Goal: Task Accomplishment & Management: Manage account settings

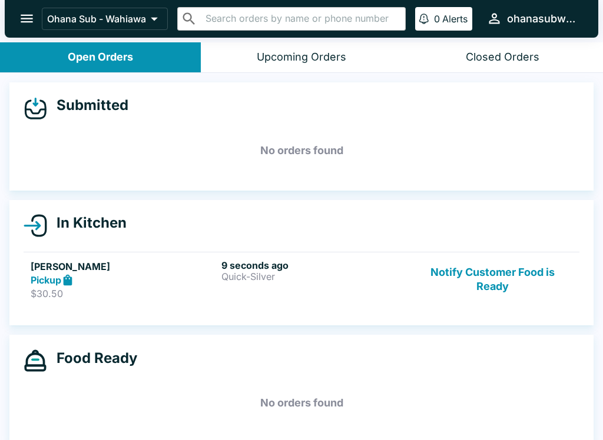
click at [520, 277] on button "Notify Customer Food is Ready" at bounding box center [491, 280] width 159 height 41
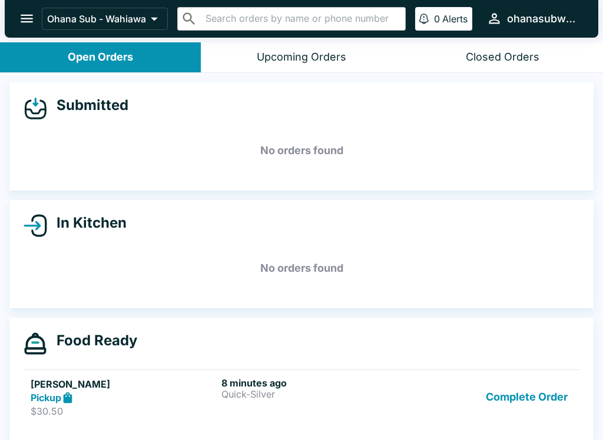
click at [513, 413] on button "Complete Order" at bounding box center [526, 397] width 91 height 41
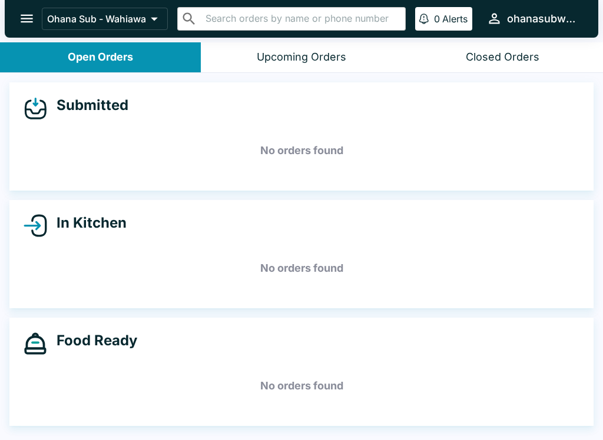
click at [25, 21] on icon "open drawer" at bounding box center [27, 19] width 16 height 16
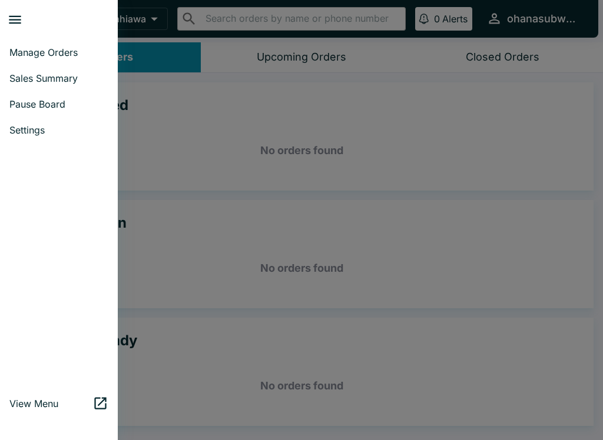
click at [32, 78] on span "Sales Summary" at bounding box center [58, 78] width 99 height 12
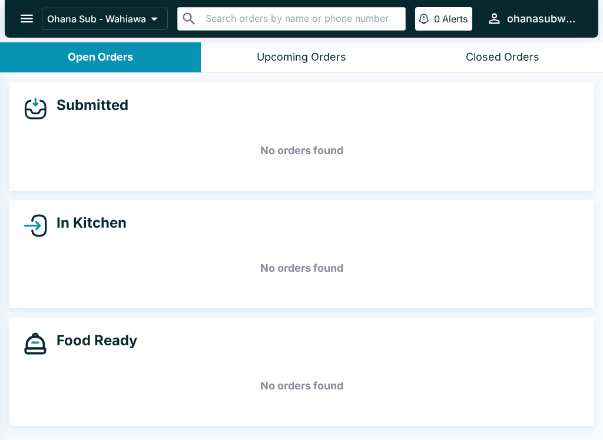
select select "03:00"
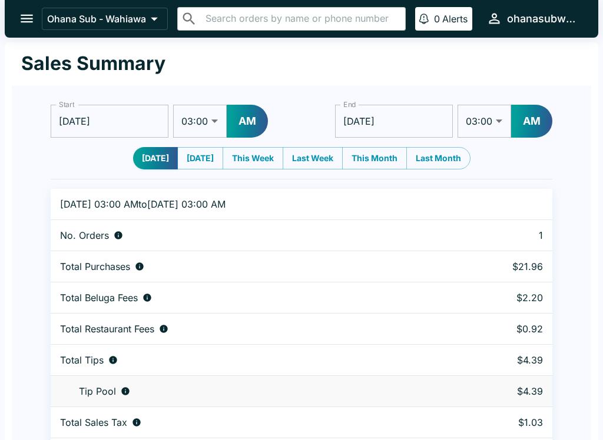
click at [191, 157] on button "[DATE]" at bounding box center [200, 158] width 46 height 22
type input "[DATE]"
click at [25, 14] on icon "open drawer" at bounding box center [27, 19] width 16 height 16
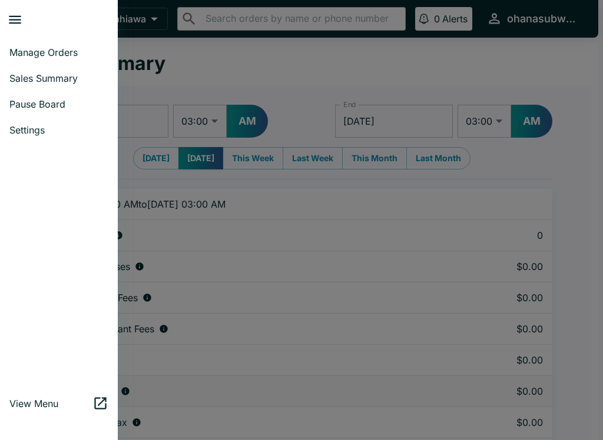
click at [19, 52] on span "Manage Orders" at bounding box center [58, 52] width 99 height 12
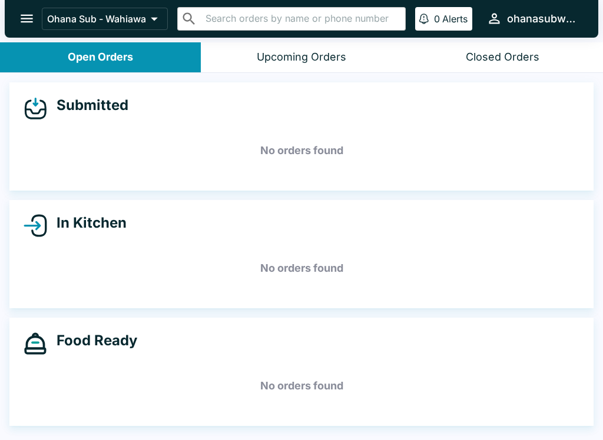
click at [495, 64] on button "Closed Orders" at bounding box center [502, 57] width 201 height 30
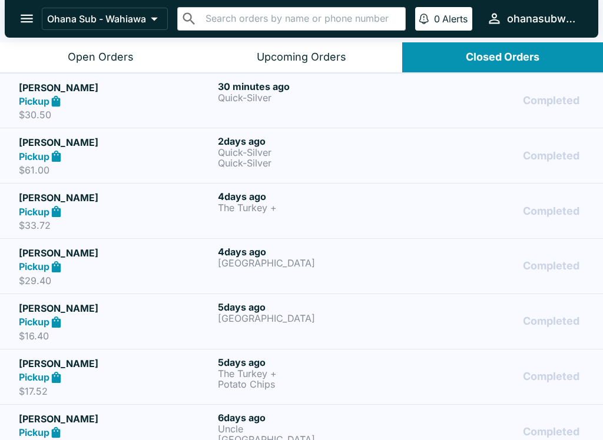
click at [254, 15] on input "text" at bounding box center [301, 19] width 198 height 16
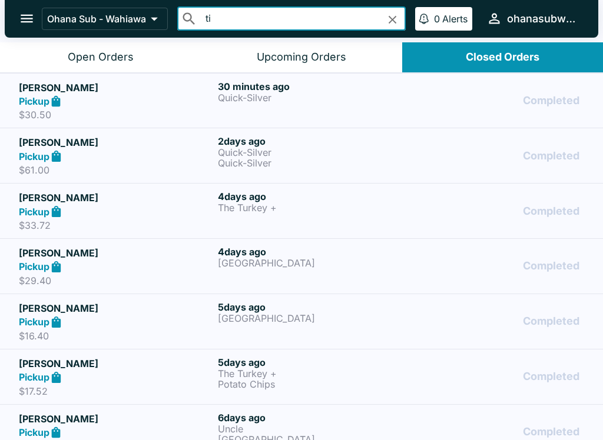
type input "t"
type input "T"
type input "p"
click at [291, 54] on div "Upcoming Orders" at bounding box center [301, 58] width 89 height 14
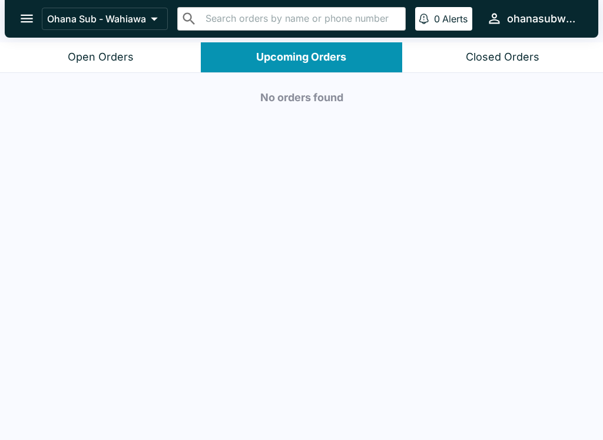
click at [58, 58] on button "Open Orders" at bounding box center [100, 57] width 201 height 30
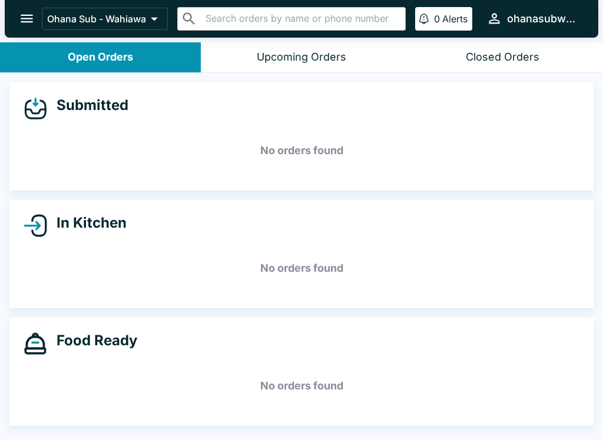
click at [17, 25] on button "open drawer" at bounding box center [27, 19] width 30 height 30
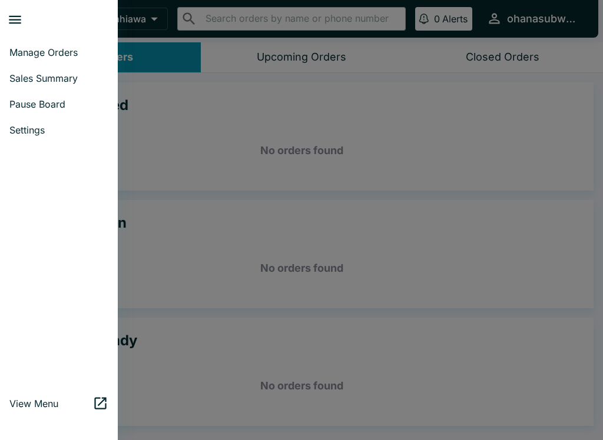
click at [26, 51] on span "Manage Orders" at bounding box center [58, 52] width 99 height 12
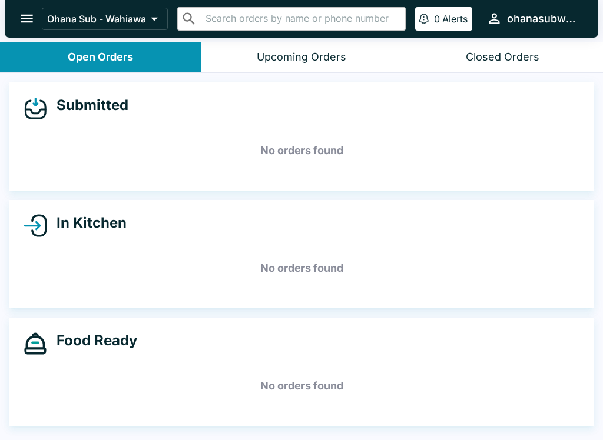
click at [45, 23] on button "Ohana Sub - Wahiawa" at bounding box center [105, 19] width 126 height 22
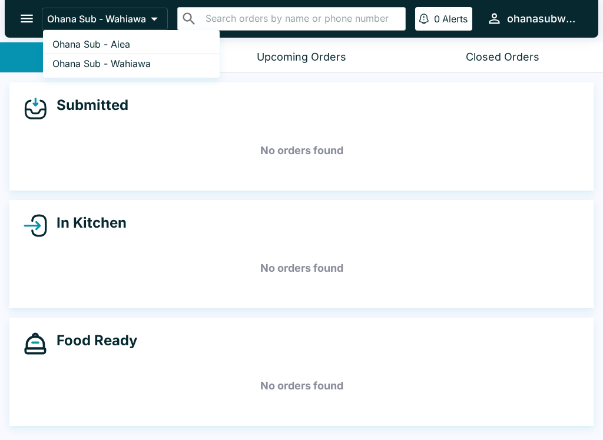
click at [15, 21] on div at bounding box center [301, 220] width 603 height 440
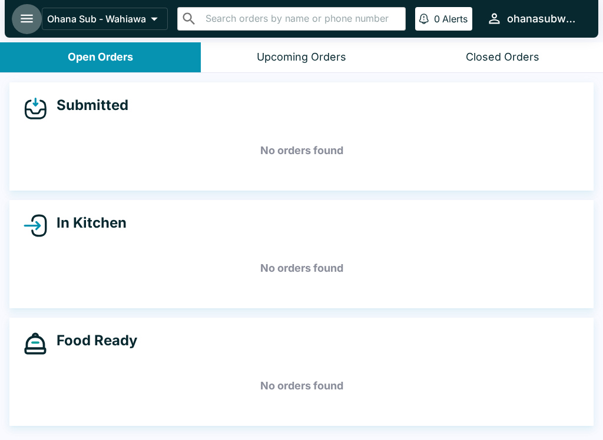
click at [24, 24] on icon "open drawer" at bounding box center [27, 19] width 16 height 16
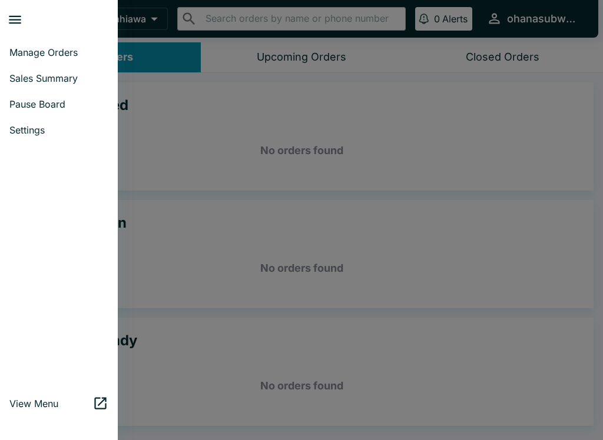
click at [15, 82] on span "Sales Summary" at bounding box center [58, 78] width 99 height 12
select select "03:00"
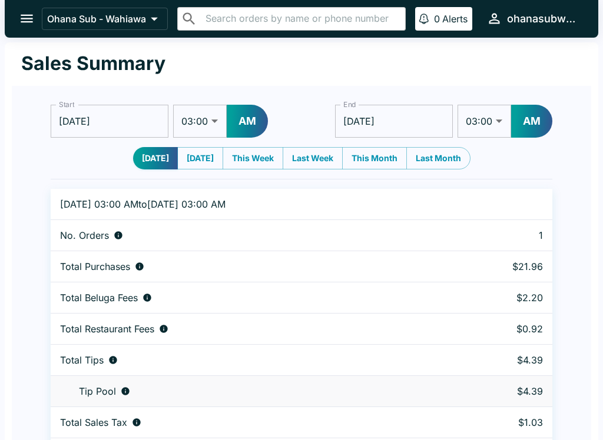
click at [203, 155] on button "[DATE]" at bounding box center [200, 158] width 46 height 22
type input "[DATE]"
click at [31, 27] on button "open drawer" at bounding box center [27, 19] width 30 height 30
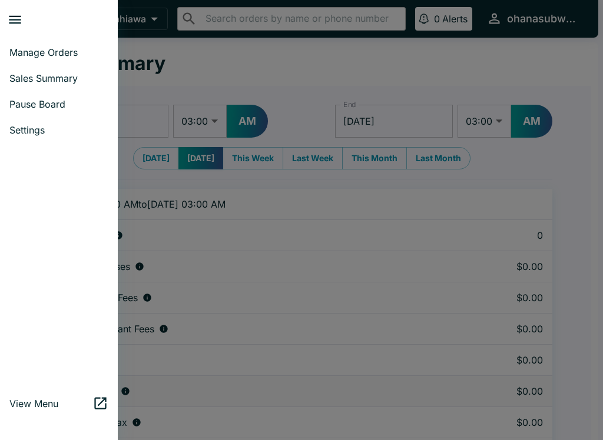
click at [29, 82] on span "Sales Summary" at bounding box center [58, 78] width 99 height 12
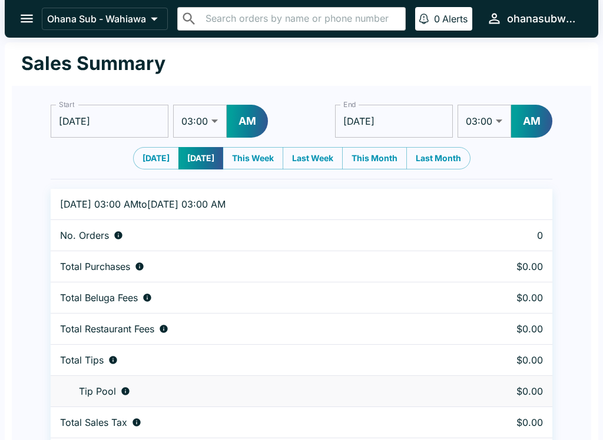
click at [26, 20] on icon "open drawer" at bounding box center [27, 19] width 16 height 16
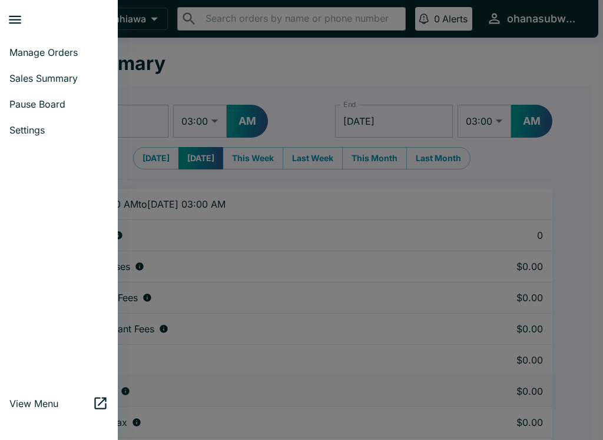
click at [34, 75] on span "Sales Summary" at bounding box center [58, 78] width 99 height 12
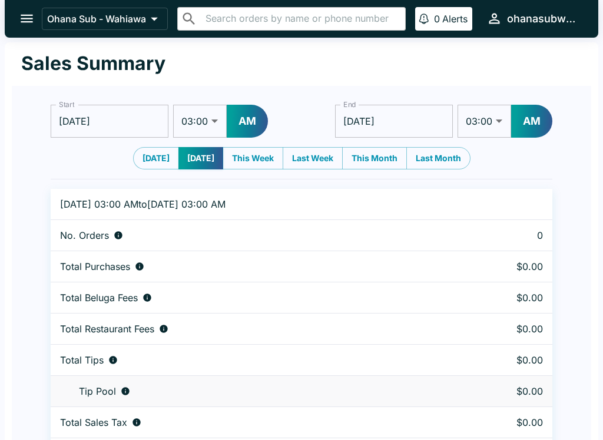
click at [32, 19] on icon "open drawer" at bounding box center [27, 19] width 12 height 8
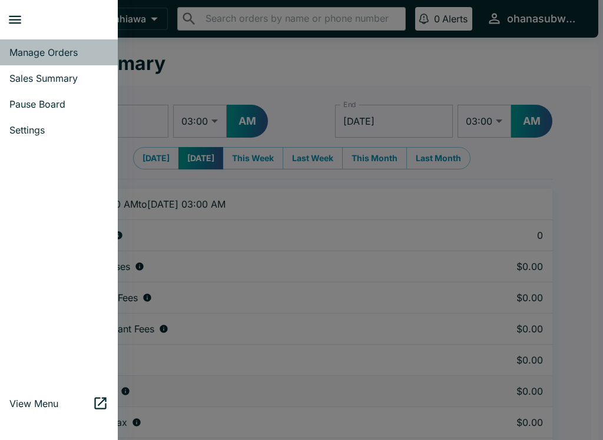
click at [30, 54] on span "Manage Orders" at bounding box center [58, 52] width 99 height 12
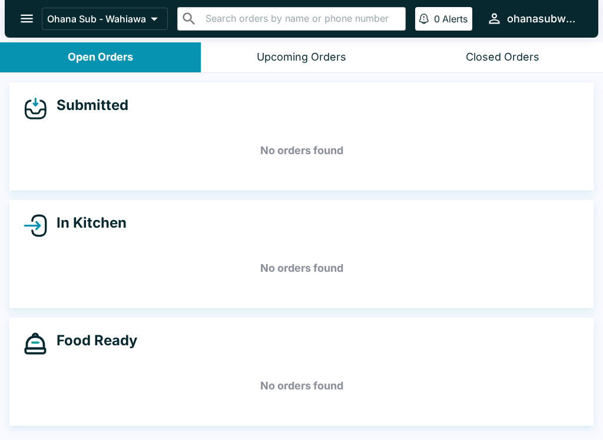
click at [480, 69] on button "Closed Orders" at bounding box center [502, 57] width 201 height 30
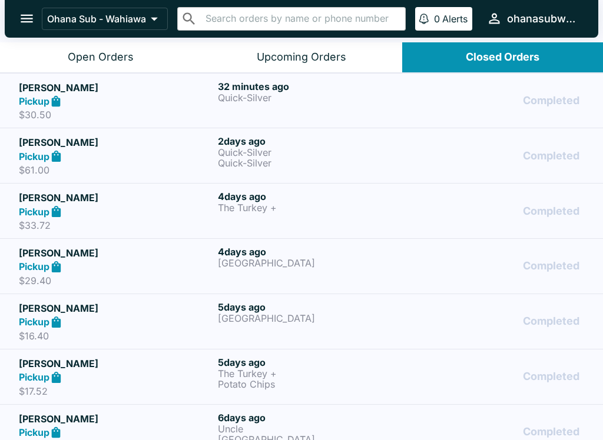
click at [82, 57] on div "Open Orders" at bounding box center [101, 58] width 66 height 14
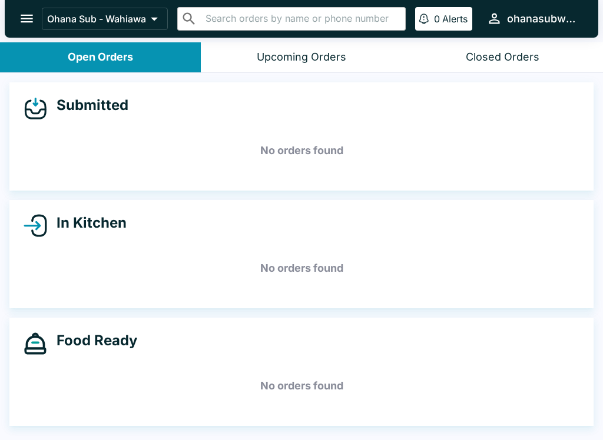
click at [290, 56] on div "Upcoming Orders" at bounding box center [301, 58] width 89 height 14
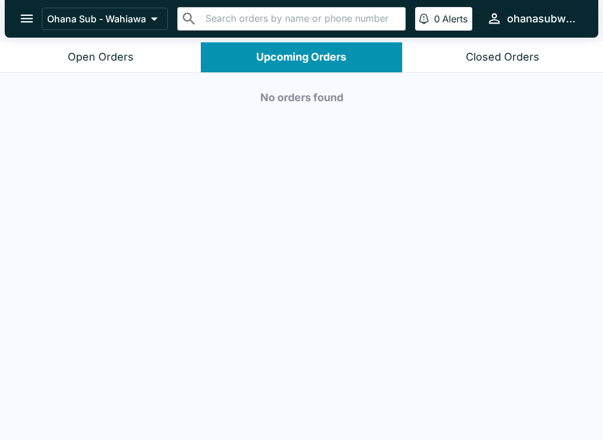
click at [28, 61] on button "Open Orders" at bounding box center [100, 57] width 201 height 30
